Goal: Task Accomplishment & Management: Use online tool/utility

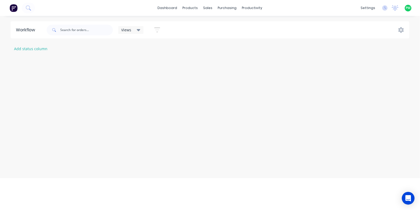
click at [126, 29] on span "Views" at bounding box center [126, 30] width 10 height 6
click at [93, 31] on input "text" at bounding box center [86, 30] width 53 height 11
click at [251, 8] on div "productivity" at bounding box center [252, 8] width 26 height 8
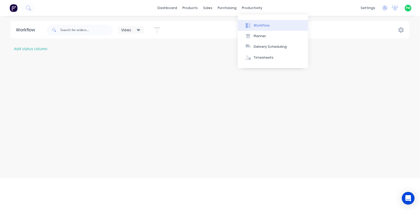
click at [252, 21] on button "Workflow" at bounding box center [273, 25] width 70 height 11
click at [252, 25] on div at bounding box center [248, 25] width 8 height 5
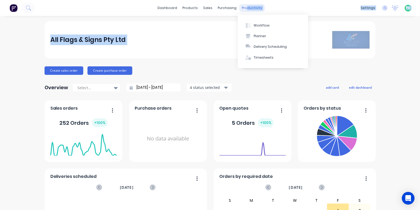
drag, startPoint x: 232, startPoint y: 42, endPoint x: 246, endPoint y: 11, distance: 34.4
click at [246, 11] on div "dashboard products sales purchasing productivity dashboard products Product Cat…" at bounding box center [210, 105] width 420 height 210
click at [246, 29] on button "Workflow" at bounding box center [273, 25] width 70 height 11
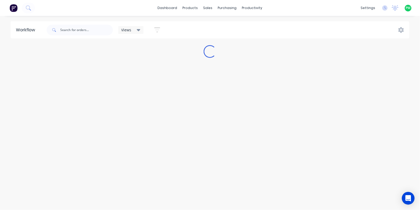
click at [139, 30] on icon at bounding box center [139, 30] width 4 height 2
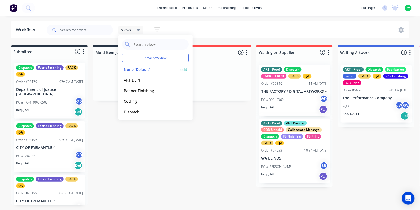
click at [139, 70] on button "None (Default)" at bounding box center [150, 69] width 56 height 6
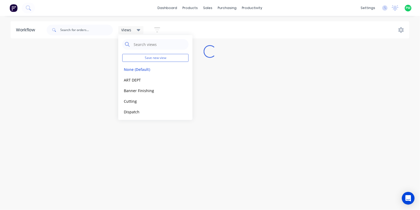
click at [247, 83] on div "Workflow Views Save new view None (Default) edit ART DEPT edit Banner Finishing…" at bounding box center [210, 110] width 420 height 178
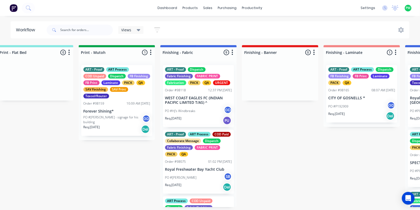
scroll to position [0, 831]
click at [177, 113] on div "PO #HJ's Windbreaks GD" at bounding box center [198, 111] width 67 height 10
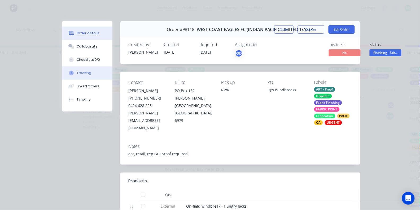
click at [81, 75] on div "Tracking" at bounding box center [84, 73] width 15 height 5
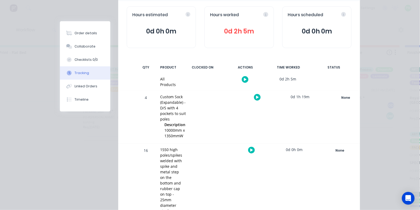
scroll to position [52, 0]
click at [250, 148] on icon at bounding box center [251, 149] width 3 height 3
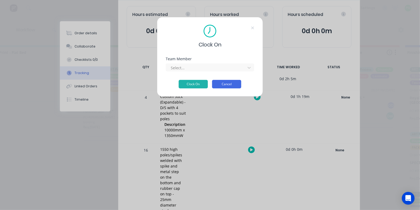
click at [230, 85] on button "Cancel" at bounding box center [226, 84] width 29 height 8
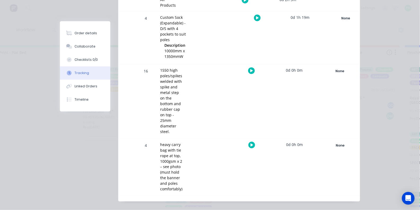
scroll to position [130, 0]
click at [249, 146] on div at bounding box center [252, 145] width 40 height 13
click at [249, 142] on button at bounding box center [251, 145] width 7 height 7
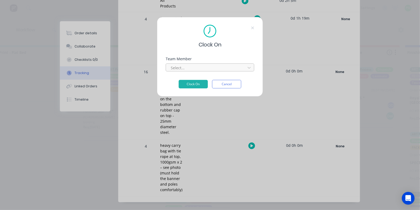
click at [212, 71] on div at bounding box center [206, 67] width 73 height 7
type input "pro"
click at [193, 86] on button "Clock On" at bounding box center [193, 84] width 29 height 8
